Goal: Transaction & Acquisition: Purchase product/service

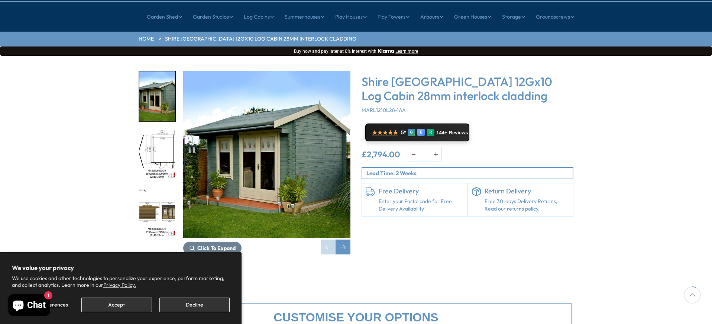
scroll to position [74, 0]
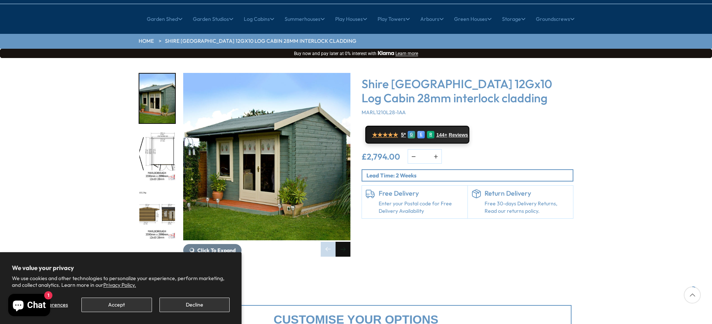
click at [346, 241] on div "Next slide" at bounding box center [342, 248] width 15 height 15
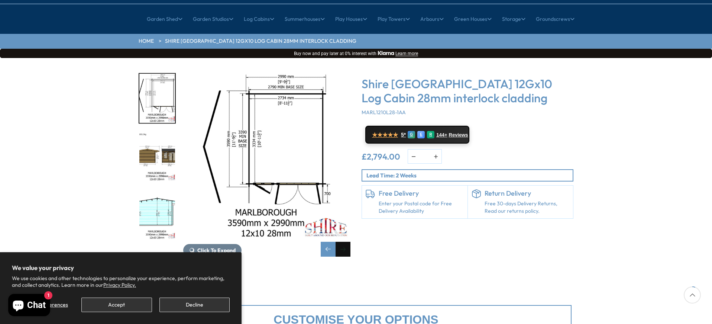
click at [343, 241] on div "Next slide" at bounding box center [342, 248] width 15 height 15
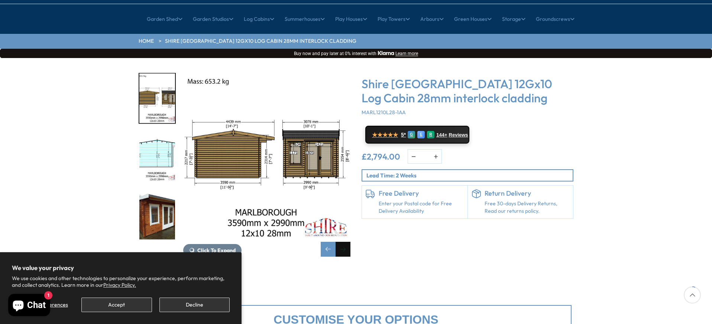
click at [345, 241] on div "Next slide" at bounding box center [342, 248] width 15 height 15
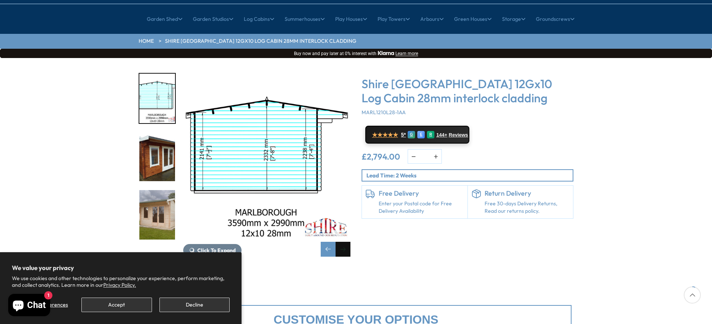
click at [345, 241] on div "Next slide" at bounding box center [342, 248] width 15 height 15
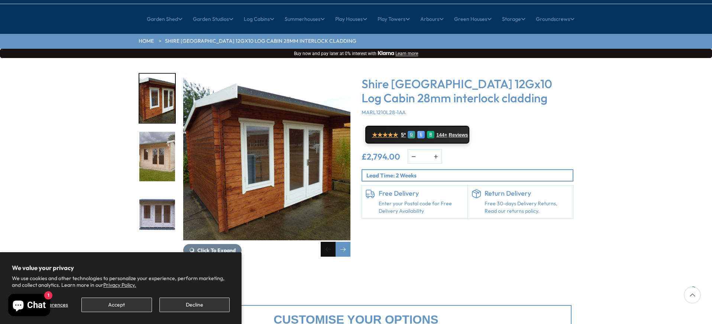
click at [328, 241] on div "Previous slide" at bounding box center [328, 248] width 15 height 15
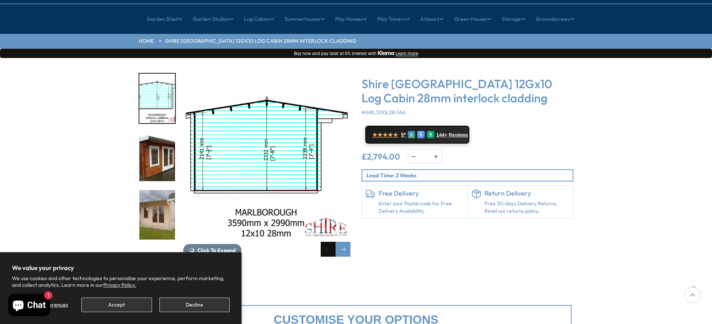
click at [328, 241] on div "Previous slide" at bounding box center [328, 248] width 15 height 15
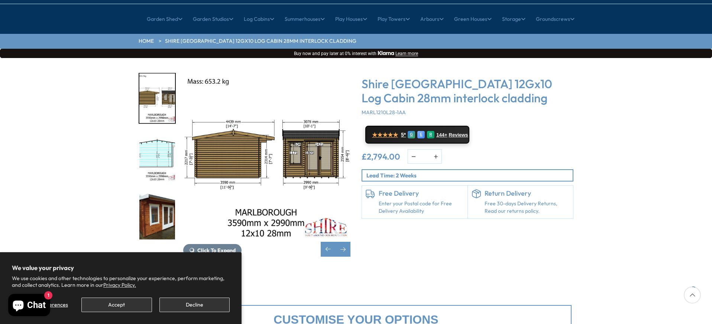
drag, startPoint x: 441, startPoint y: 157, endPoint x: 437, endPoint y: 173, distance: 16.2
drag, startPoint x: 437, startPoint y: 173, endPoint x: 630, endPoint y: 218, distance: 198.0
click at [630, 221] on div "Click To Expand Click To Expand Click To Expand Click To Expand Click To Expand…" at bounding box center [356, 170] width 712 height 224
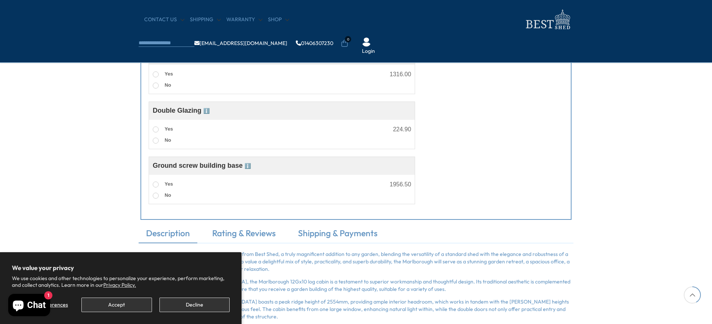
scroll to position [557, 0]
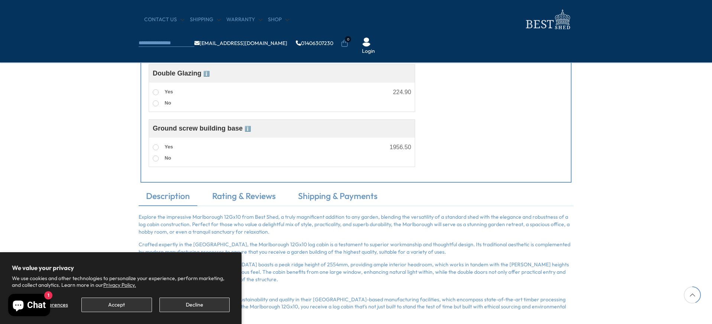
click at [278, 131] on div "Ground screw building base ℹ️" at bounding box center [282, 128] width 258 height 10
click at [251, 129] on span "ℹ️" at bounding box center [247, 129] width 6 height 6
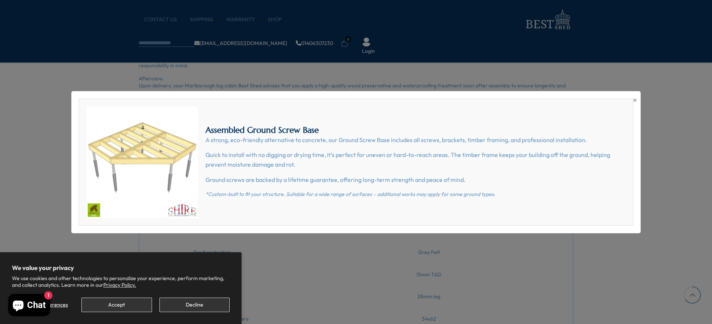
scroll to position [854, 0]
click at [636, 99] on span "×" at bounding box center [635, 100] width 4 height 10
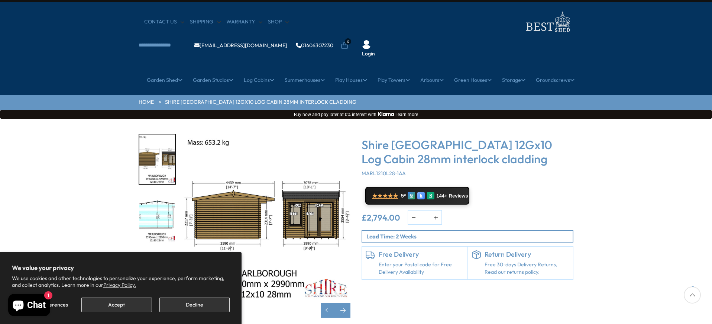
scroll to position [0, 0]
